Goal: Task Accomplishment & Management: Use online tool/utility

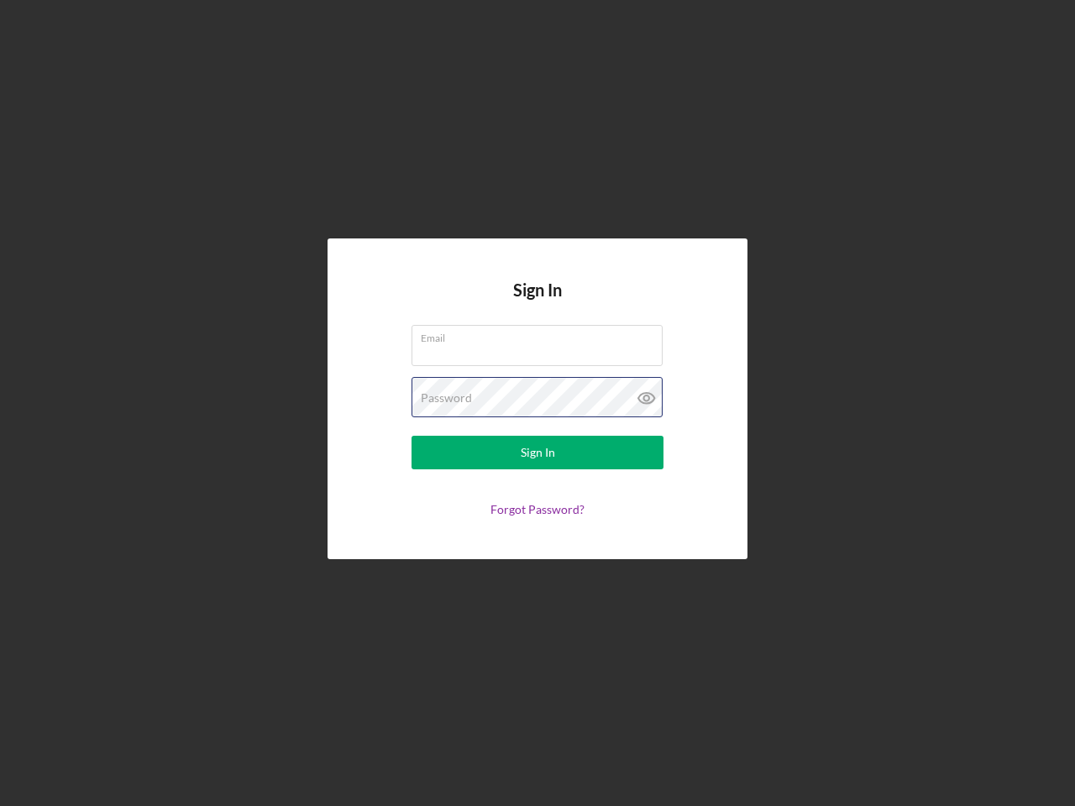
click at [537, 403] on div "Password" at bounding box center [537, 398] width 252 height 42
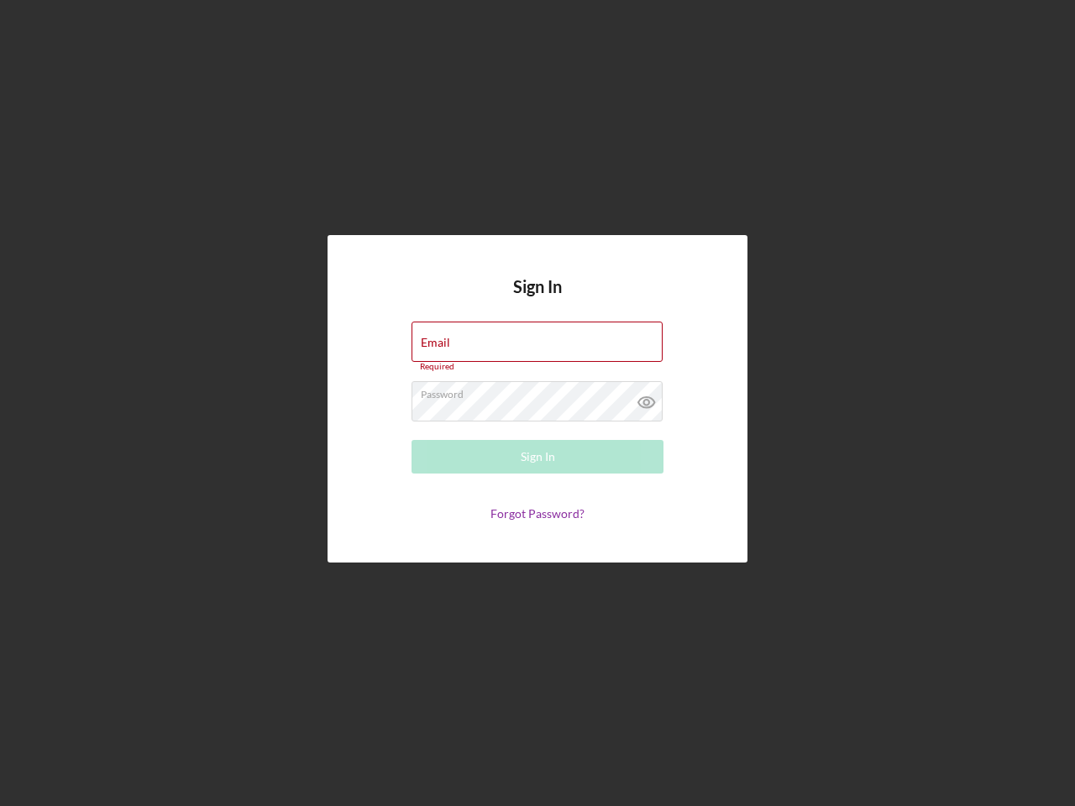
click at [646, 398] on icon at bounding box center [646, 402] width 42 height 42
